Goal: Task Accomplishment & Management: Use online tool/utility

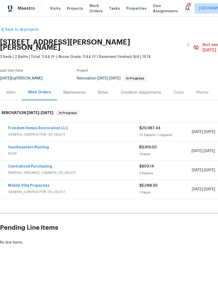
click at [182, 88] on div "Costs" at bounding box center [179, 92] width 23 height 15
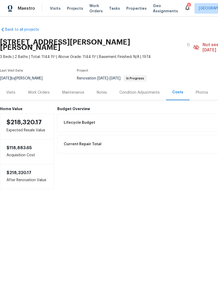
click at [32, 90] on div "Work Orders" at bounding box center [39, 92] width 22 height 5
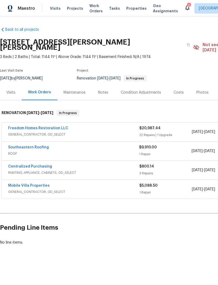
click at [23, 132] on span "GENERAL_CONTRACTOR, OD_SELECT" at bounding box center [73, 134] width 131 height 5
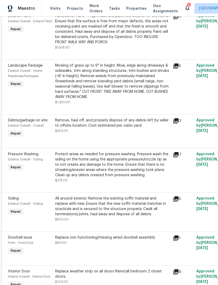
scroll to position [252, 0]
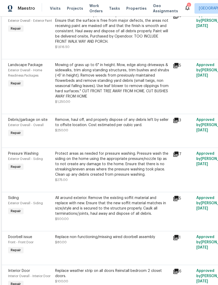
click at [67, 129] on span "$250.00" at bounding box center [61, 130] width 13 height 3
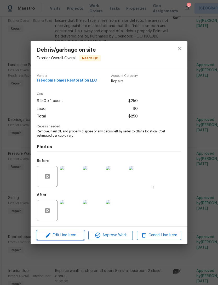
click at [51, 238] on icon "button" at bounding box center [48, 235] width 6 height 6
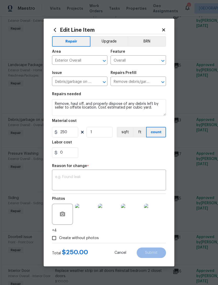
click at [67, 179] on textarea at bounding box center [109, 180] width 108 height 11
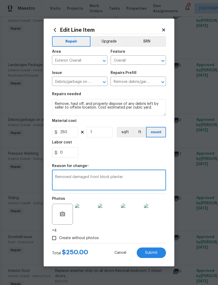
type textarea "Removed damaged front block planter."
click at [68, 133] on input "250" at bounding box center [65, 132] width 26 height 10
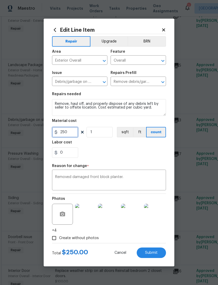
click at [68, 133] on input "250" at bounding box center [65, 132] width 26 height 10
click at [68, 131] on input "250" at bounding box center [65, 132] width 26 height 10
click at [155, 253] on span "Submit" at bounding box center [151, 253] width 13 height 4
type input "250"
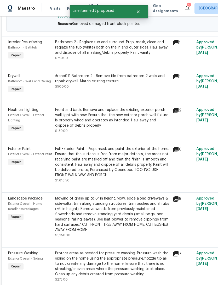
scroll to position [205, 0]
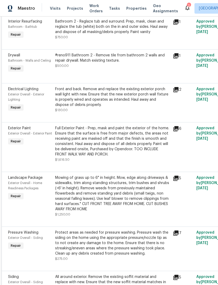
click at [64, 142] on div "Full Exterior Paint - Prep, mask and paint the exterior of the home. Ensure tha…" at bounding box center [112, 140] width 115 height 31
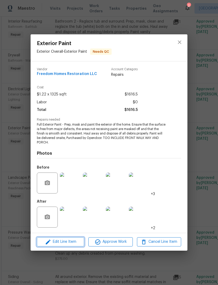
click at [56, 240] on span "Edit Line Item" at bounding box center [61, 241] width 44 height 7
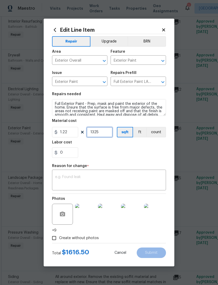
click at [103, 129] on input "1325" at bounding box center [100, 132] width 26 height 10
click at [101, 172] on div "x ​" at bounding box center [109, 180] width 114 height 19
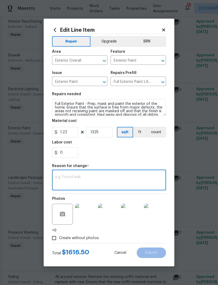
click at [162, 29] on icon at bounding box center [164, 30] width 5 height 5
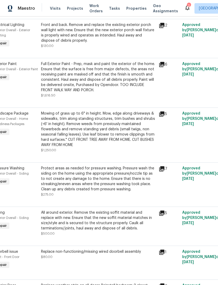
scroll to position [220, 14]
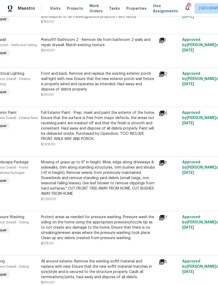
click at [54, 116] on div "Full Exterior Paint - Prep, mask and paint the exterior of the home. Ensure tha…" at bounding box center [98, 125] width 115 height 31
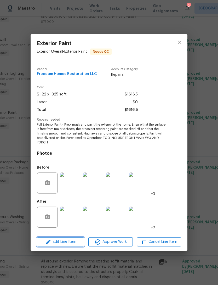
click at [49, 243] on icon "button" at bounding box center [48, 242] width 6 height 6
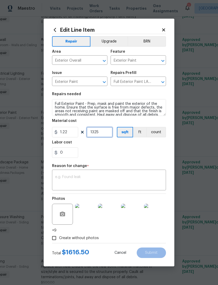
click at [99, 133] on input "1325" at bounding box center [100, 132] width 26 height 10
click at [101, 135] on input "1750" at bounding box center [100, 132] width 26 height 10
click at [102, 135] on input "1500" at bounding box center [100, 132] width 26 height 10
type input "1650"
click at [68, 175] on textarea at bounding box center [109, 180] width 108 height 11
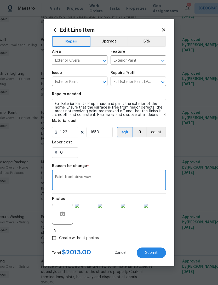
type textarea "Paint front drive way."
click at [62, 216] on icon "button" at bounding box center [62, 213] width 5 height 5
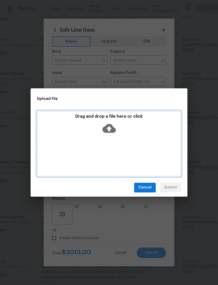
click at [81, 142] on div "Drag and drop a file here or click" at bounding box center [109, 143] width 145 height 65
click at [107, 131] on icon at bounding box center [109, 128] width 13 height 9
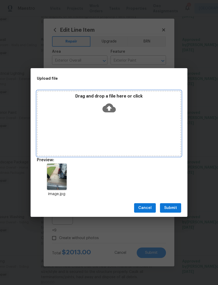
click at [110, 113] on icon at bounding box center [109, 107] width 13 height 13
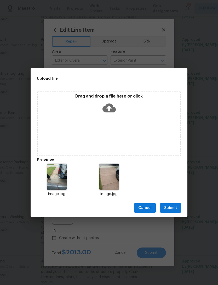
click at [170, 205] on span "Submit" at bounding box center [170, 208] width 13 height 7
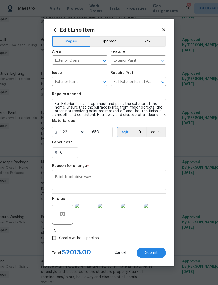
click at [158, 254] on span "Submit" at bounding box center [151, 253] width 13 height 4
type input "1325"
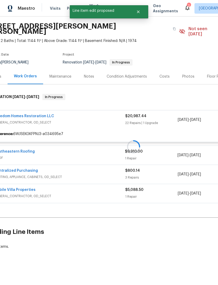
scroll to position [0, 14]
